Goal: Communication & Community: Answer question/provide support

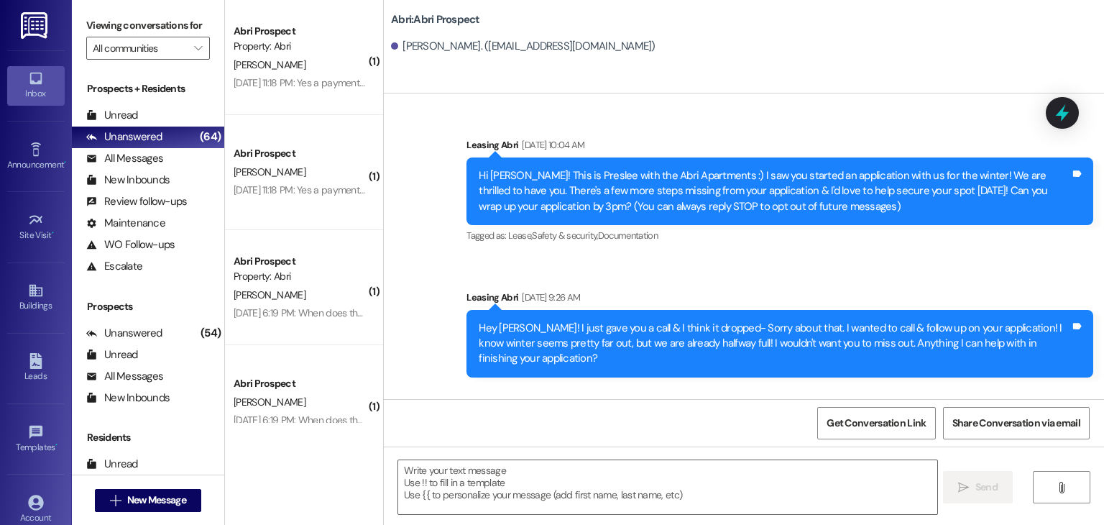
scroll to position [859, 0]
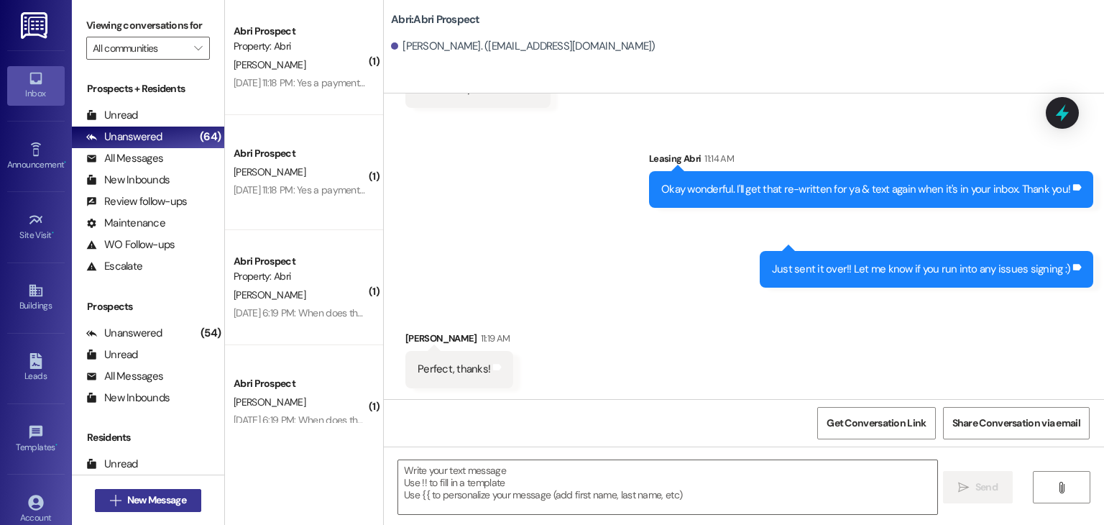
click at [158, 495] on span "New Message" at bounding box center [156, 499] width 59 height 15
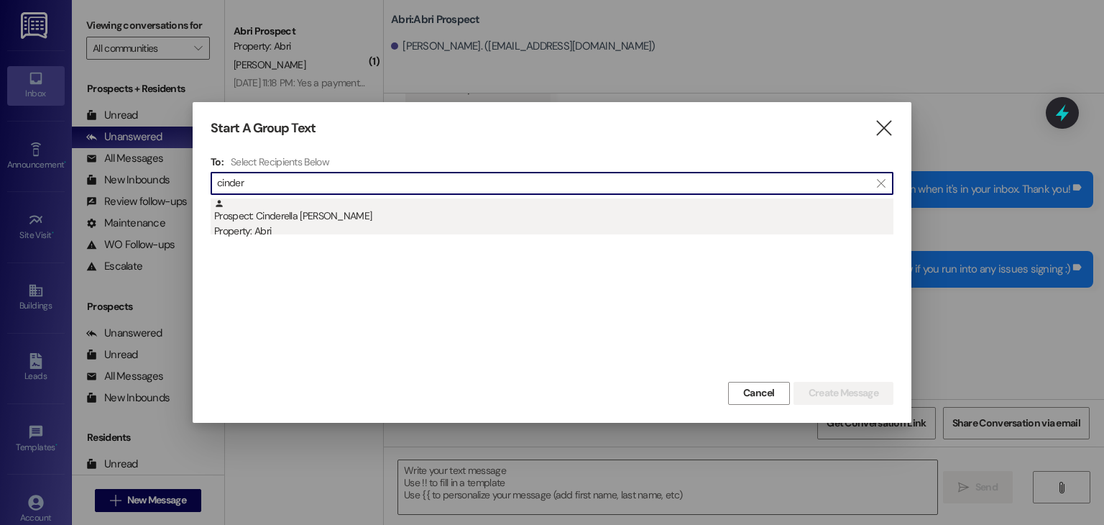
type input "cinder"
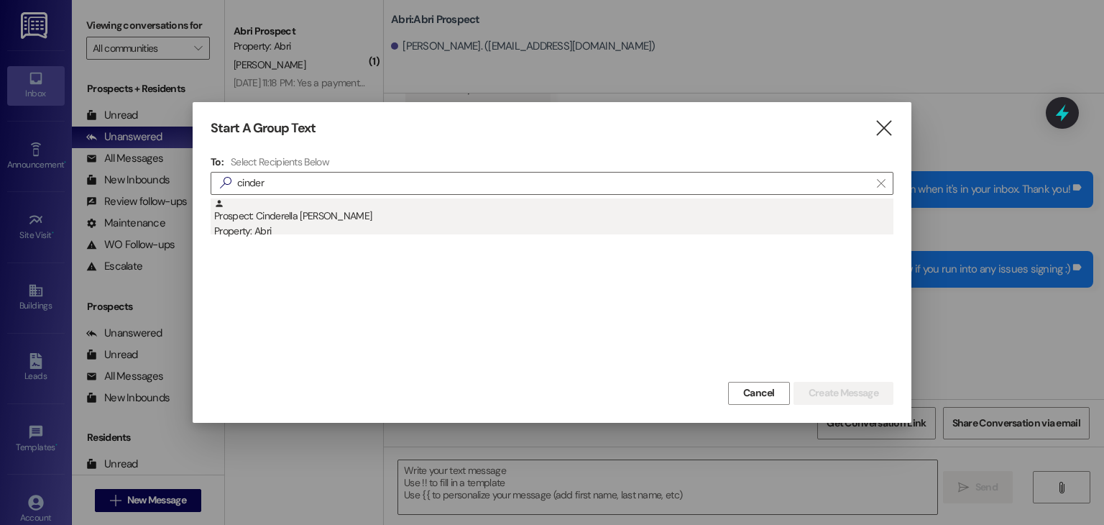
click at [391, 227] on div "Property: Abri" at bounding box center [553, 230] width 679 height 15
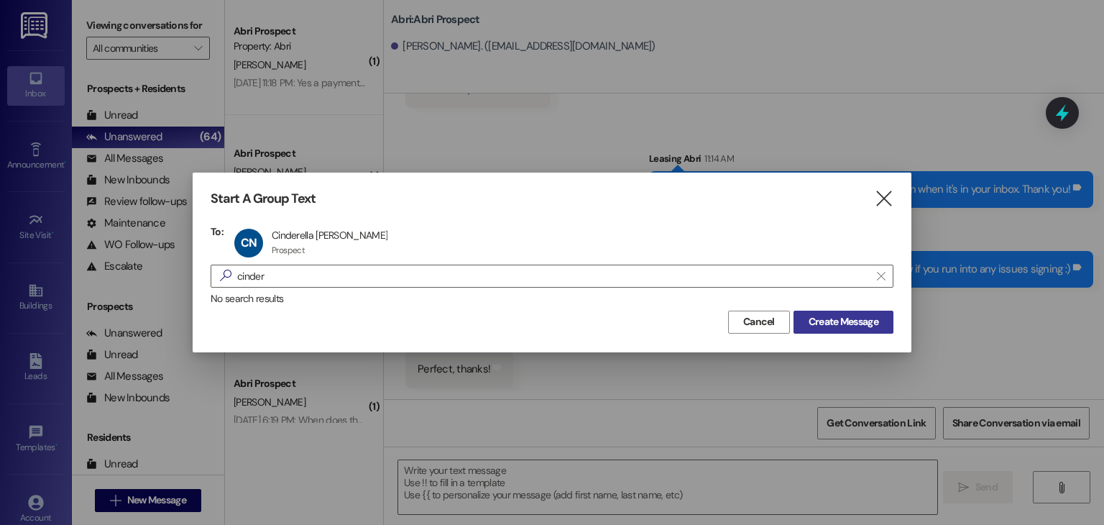
click at [834, 327] on span "Create Message" at bounding box center [843, 321] width 70 height 15
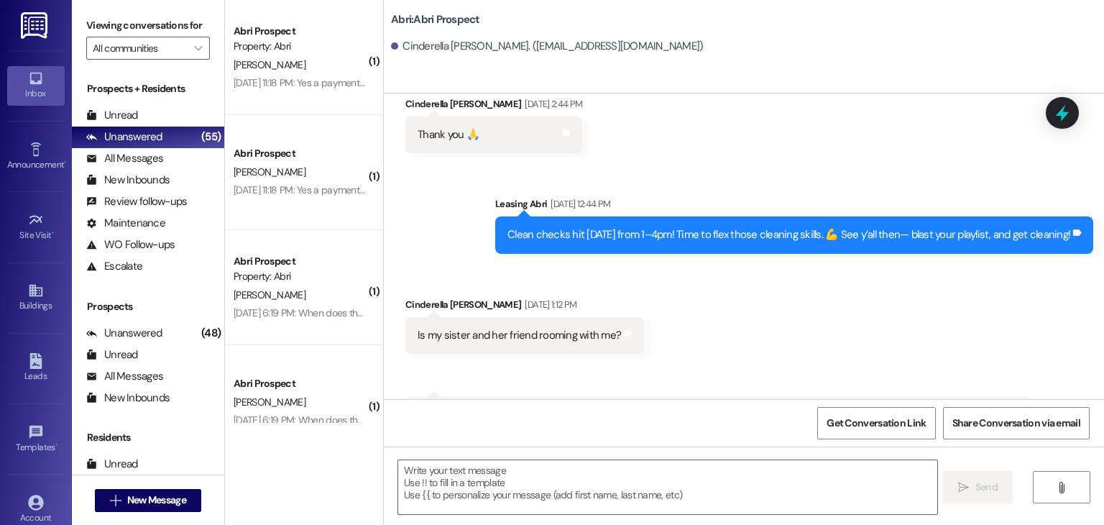
scroll to position [6165, 0]
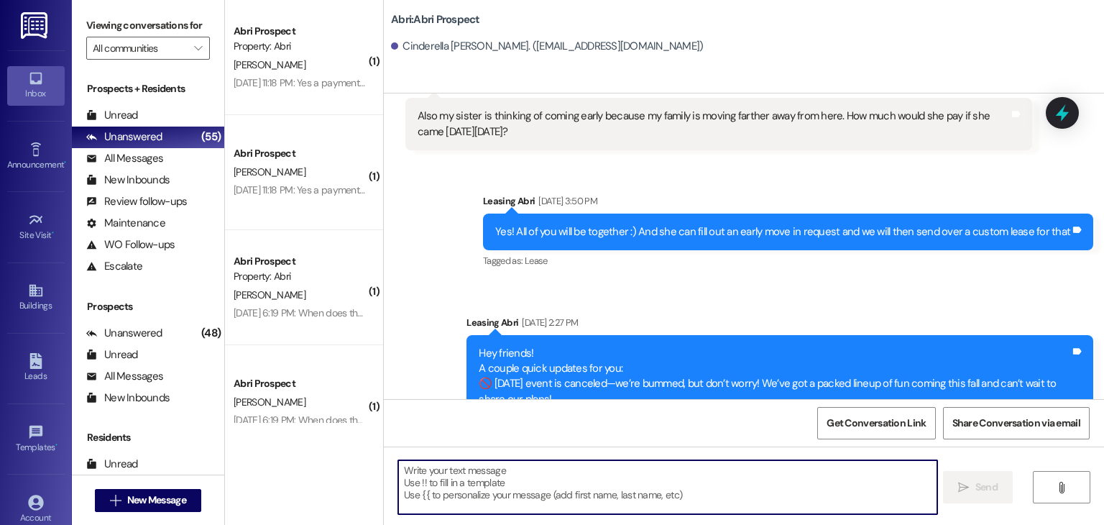
click at [568, 469] on textarea at bounding box center [667, 487] width 538 height 54
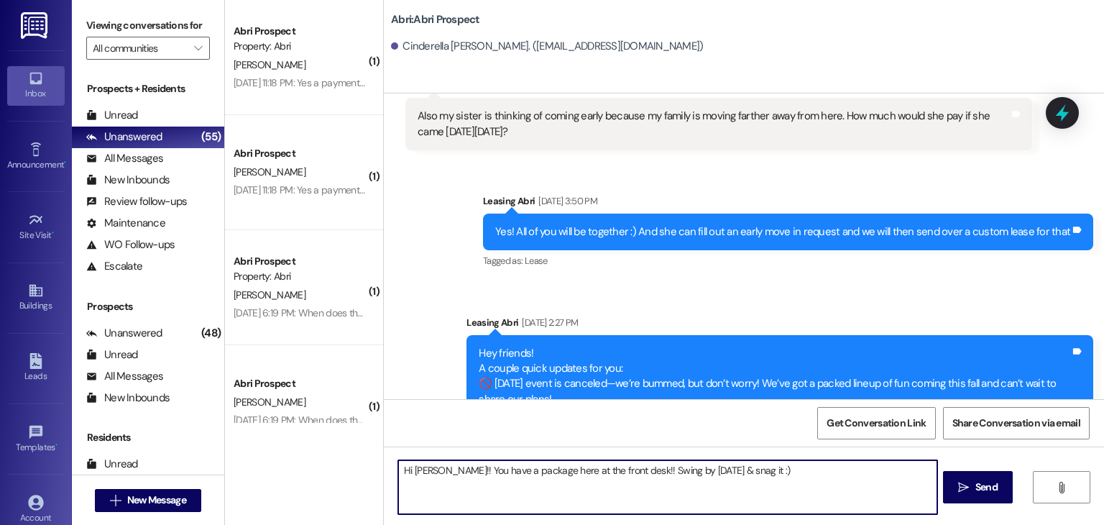
type textarea "Hi [PERSON_NAME]!! You have a package here at the front desk!! Swing by [DATE] …"
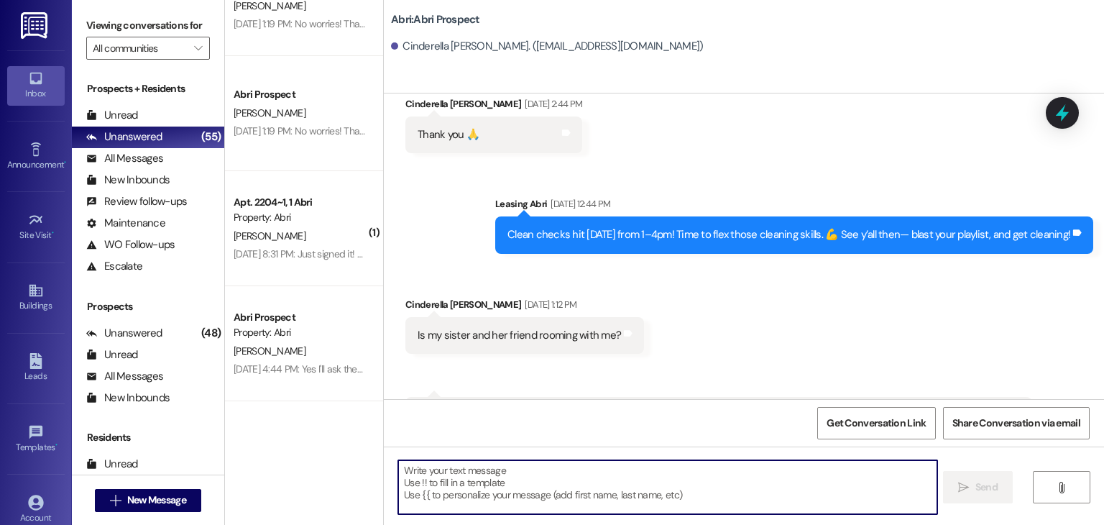
scroll to position [1092, 0]
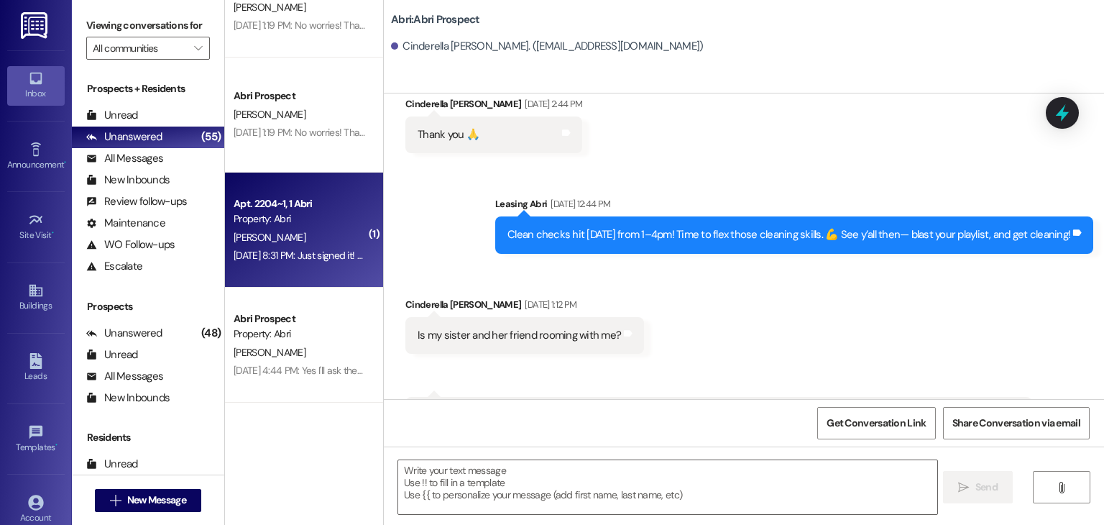
click at [308, 220] on div "Property: Abri" at bounding box center [300, 218] width 133 height 15
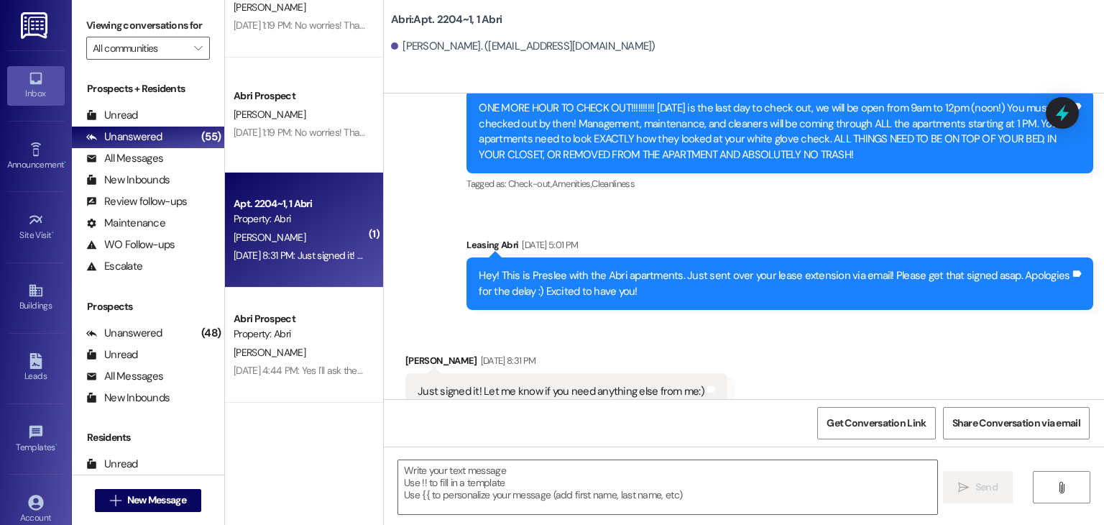
scroll to position [12169, 0]
